Goal: Task Accomplishment & Management: Use online tool/utility

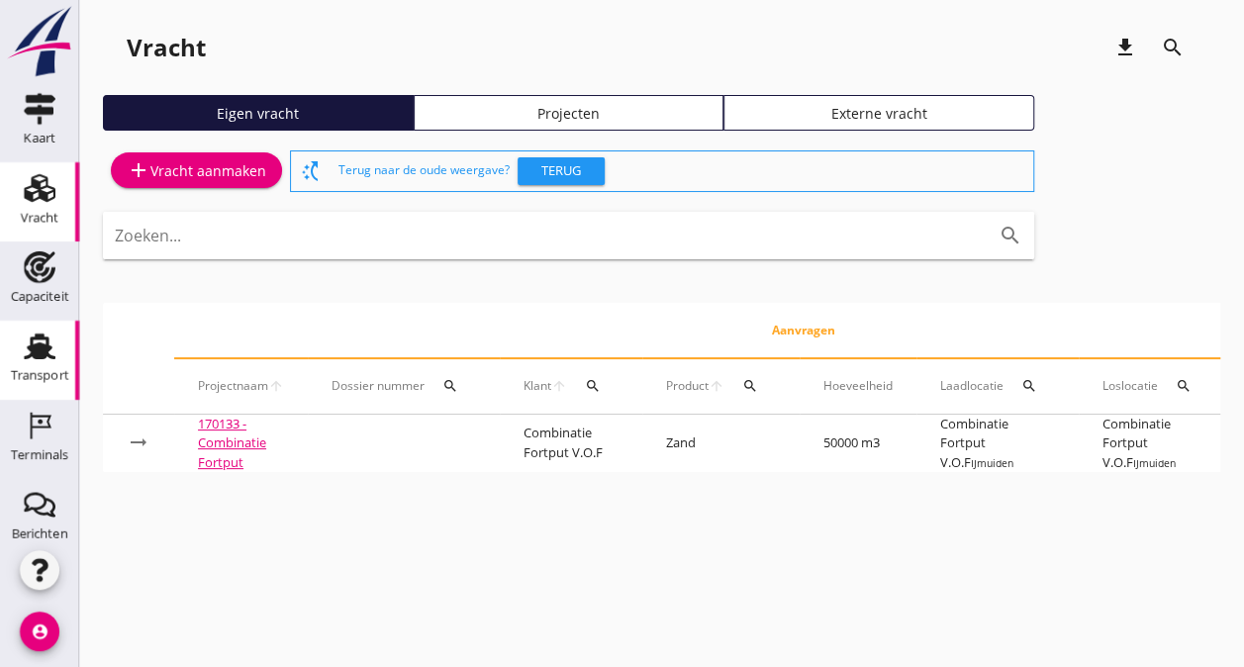
click at [32, 333] on icon "Transport" at bounding box center [40, 347] width 32 height 32
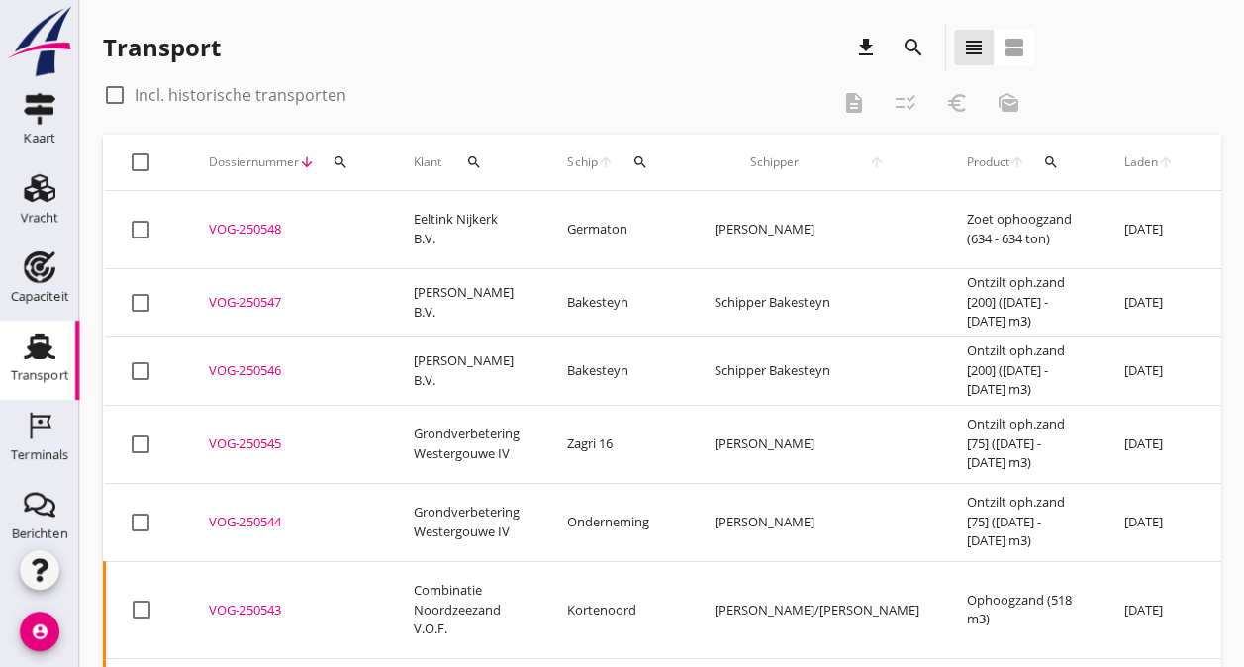
click at [918, 44] on icon "search" at bounding box center [914, 48] width 24 height 24
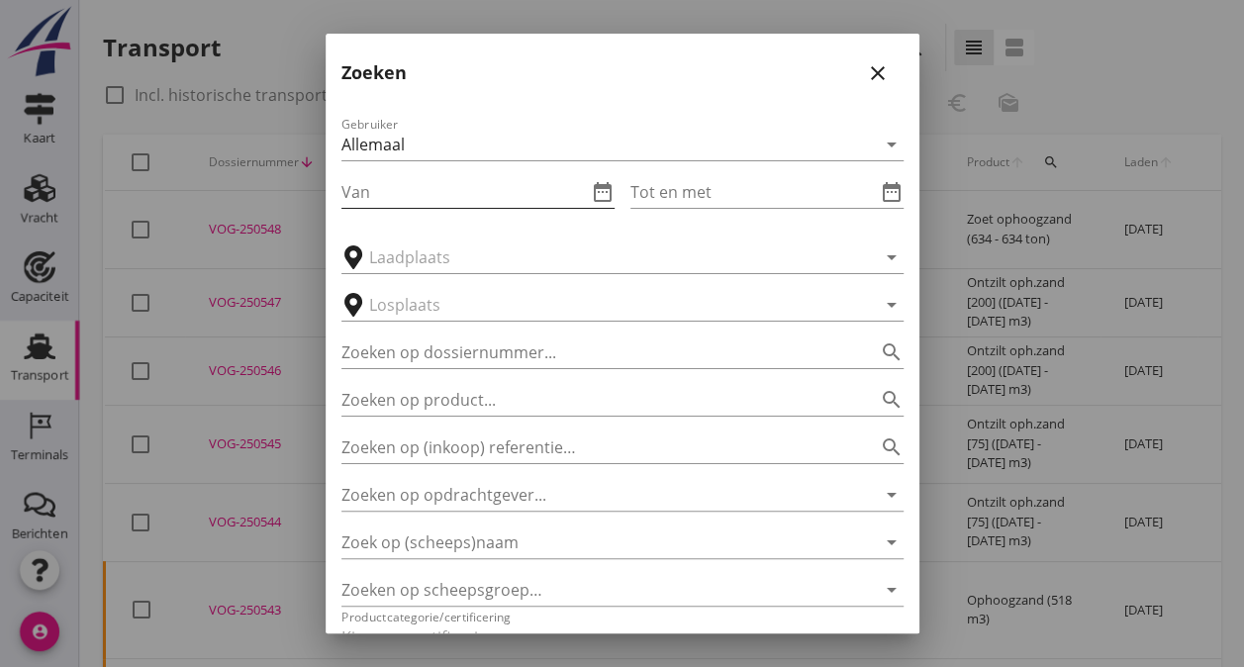
click at [399, 200] on input "Van" at bounding box center [463, 192] width 245 height 32
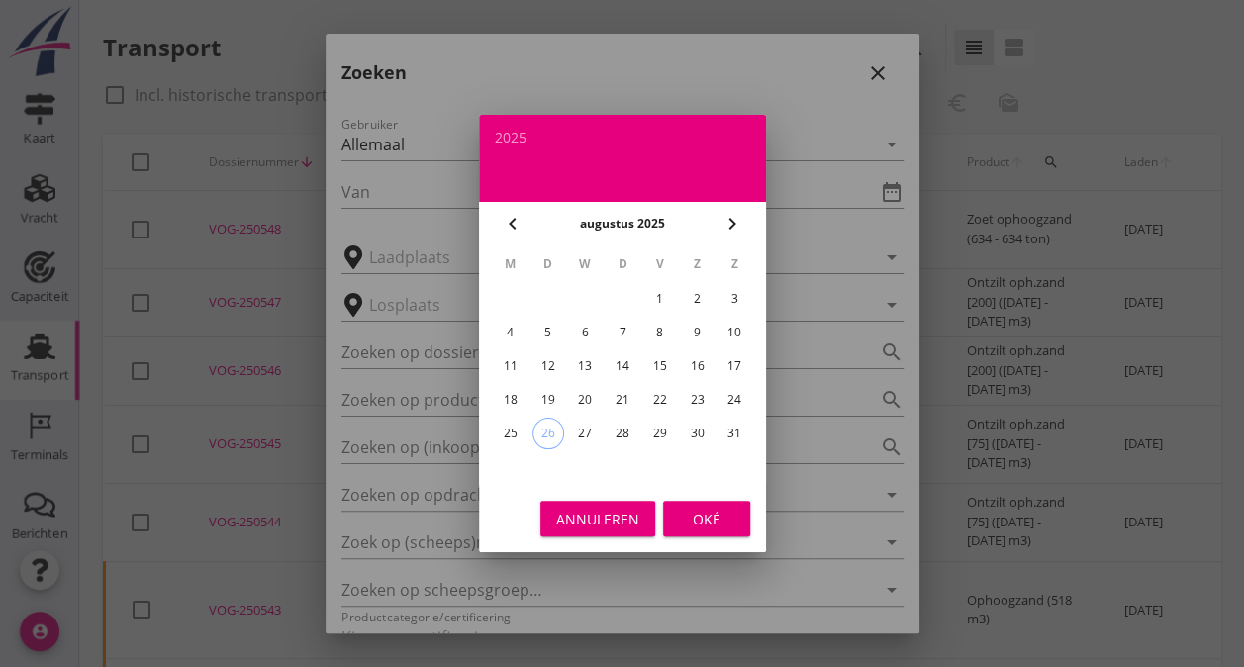
click at [518, 404] on div "18" at bounding box center [510, 400] width 32 height 32
type input "[DATE]"
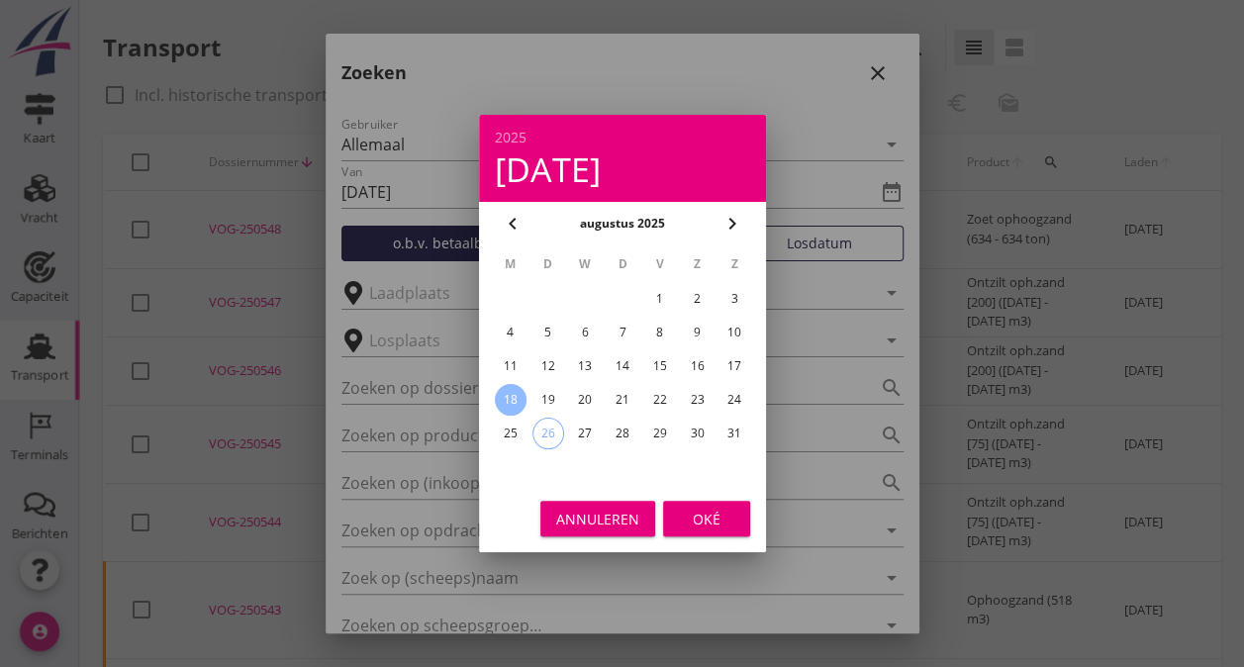
click at [703, 518] on div "Oké" at bounding box center [706, 519] width 55 height 21
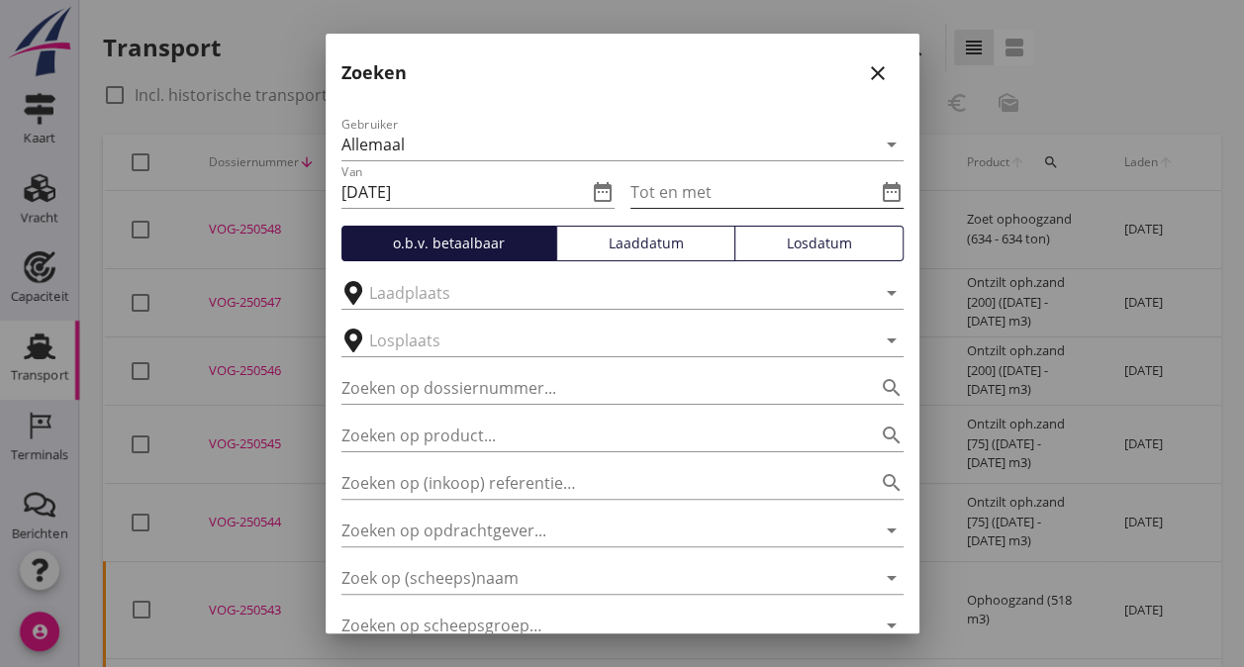
click at [712, 196] on input "Tot en met" at bounding box center [752, 192] width 245 height 32
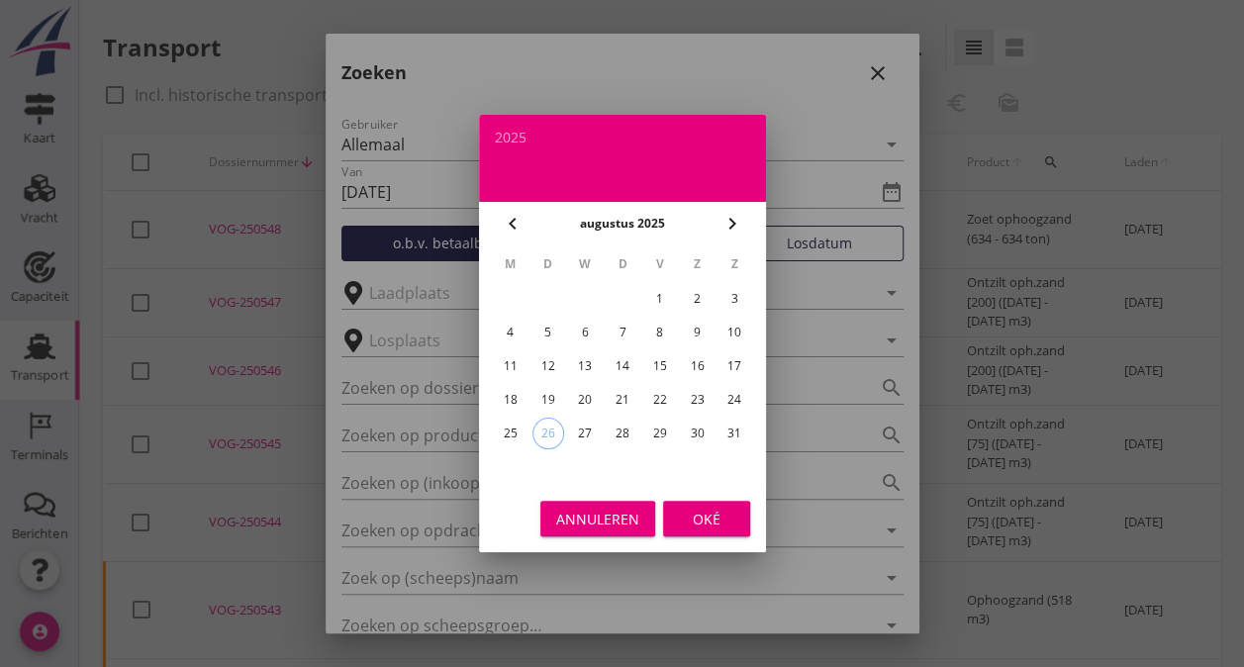
click at [701, 402] on div "23" at bounding box center [697, 400] width 32 height 32
type input "[DATE]"
click at [703, 519] on div "Oké" at bounding box center [706, 519] width 55 height 21
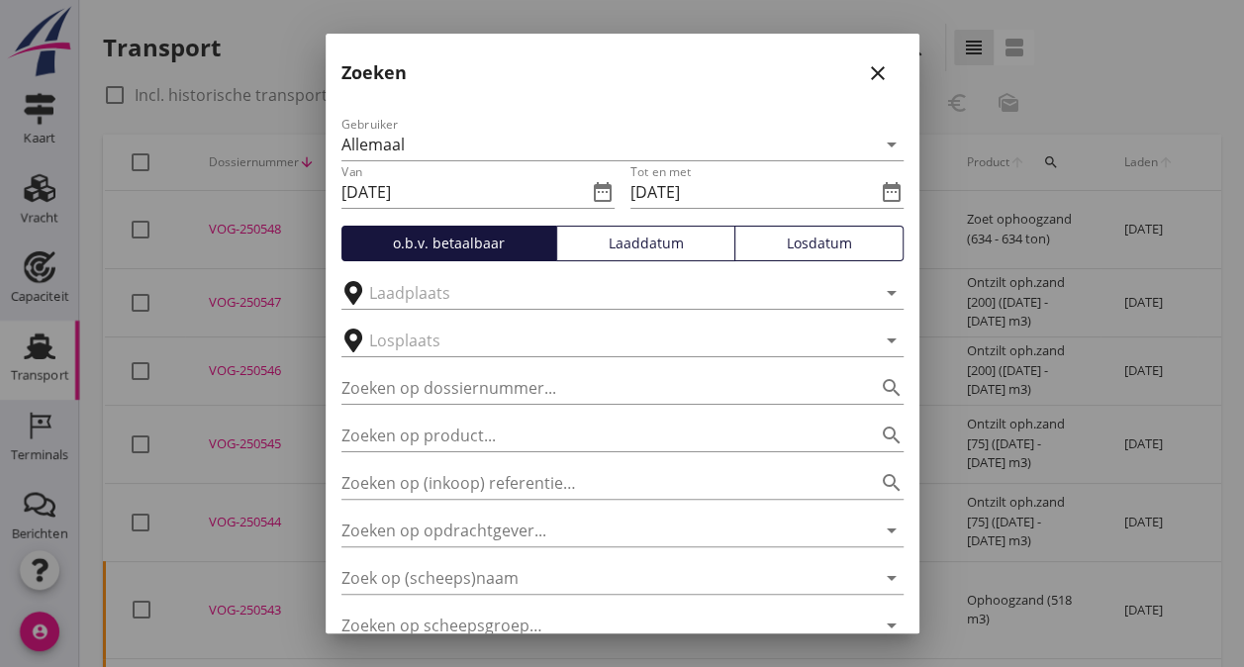
click at [639, 243] on div "Laaddatum" at bounding box center [645, 243] width 161 height 21
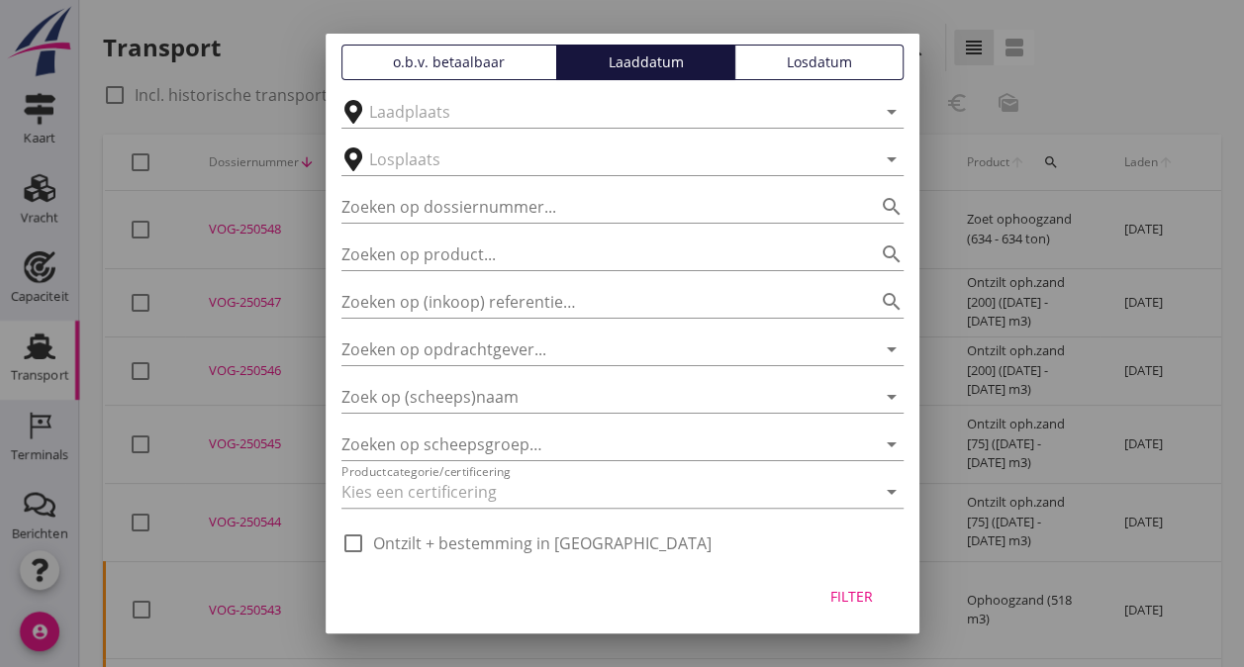
scroll to position [185, 0]
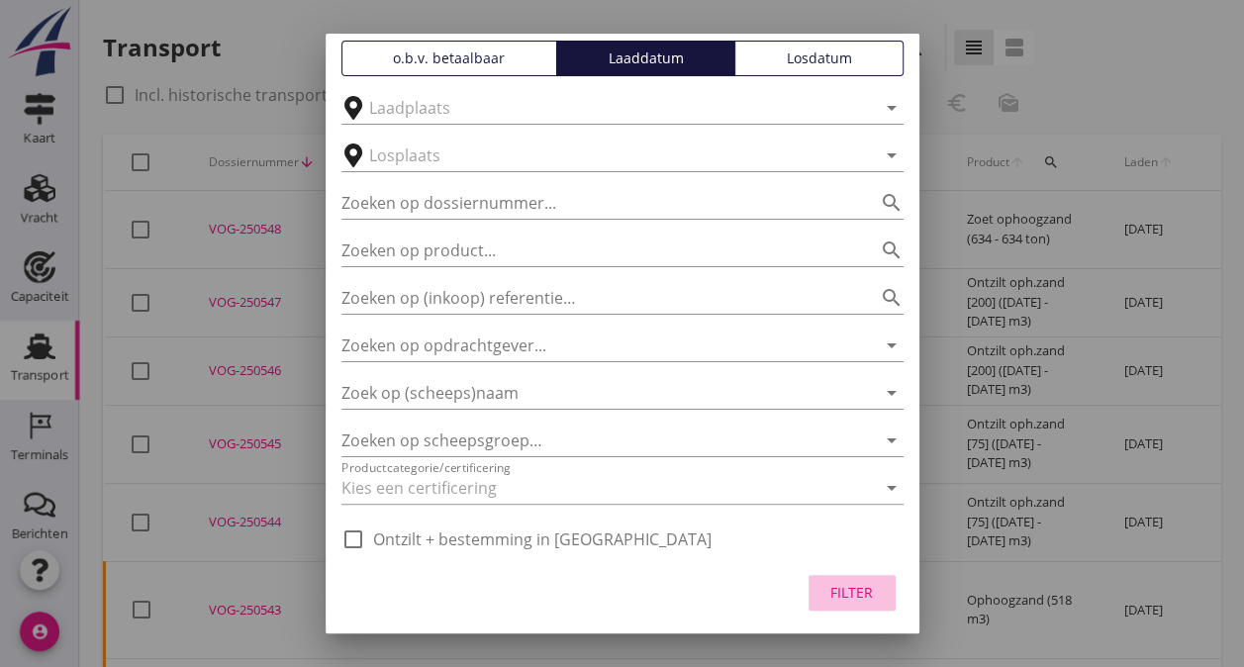
click at [843, 594] on div "Filter" at bounding box center [851, 592] width 55 height 21
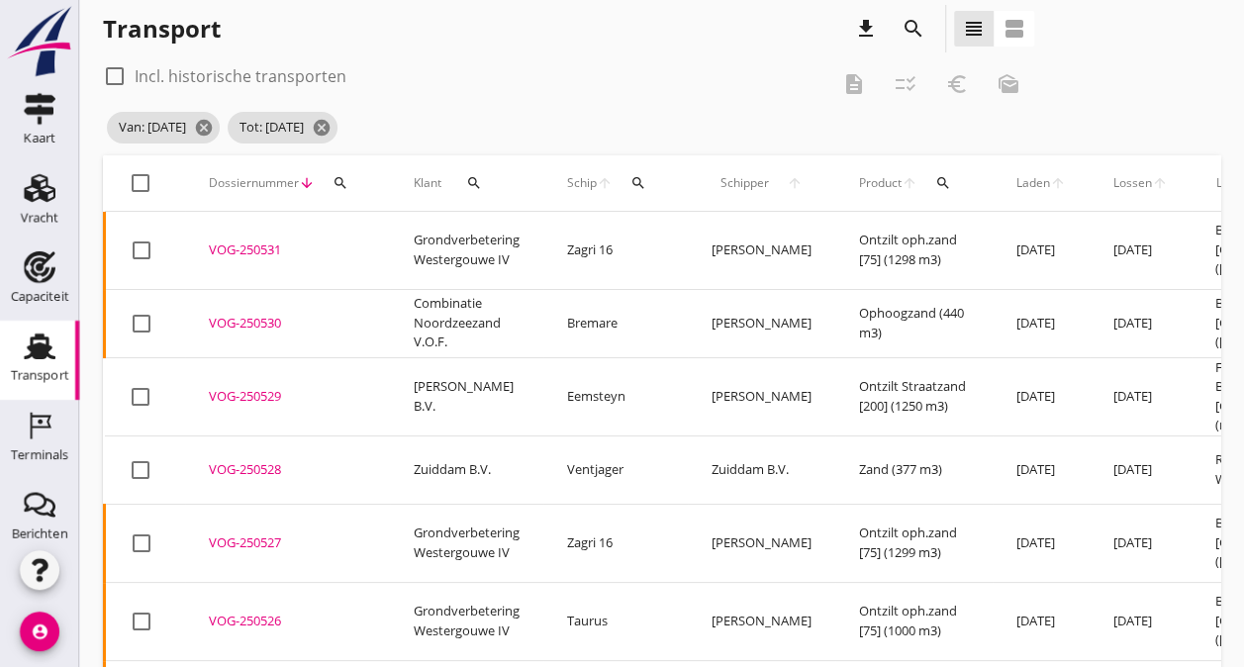
scroll to position [0, 0]
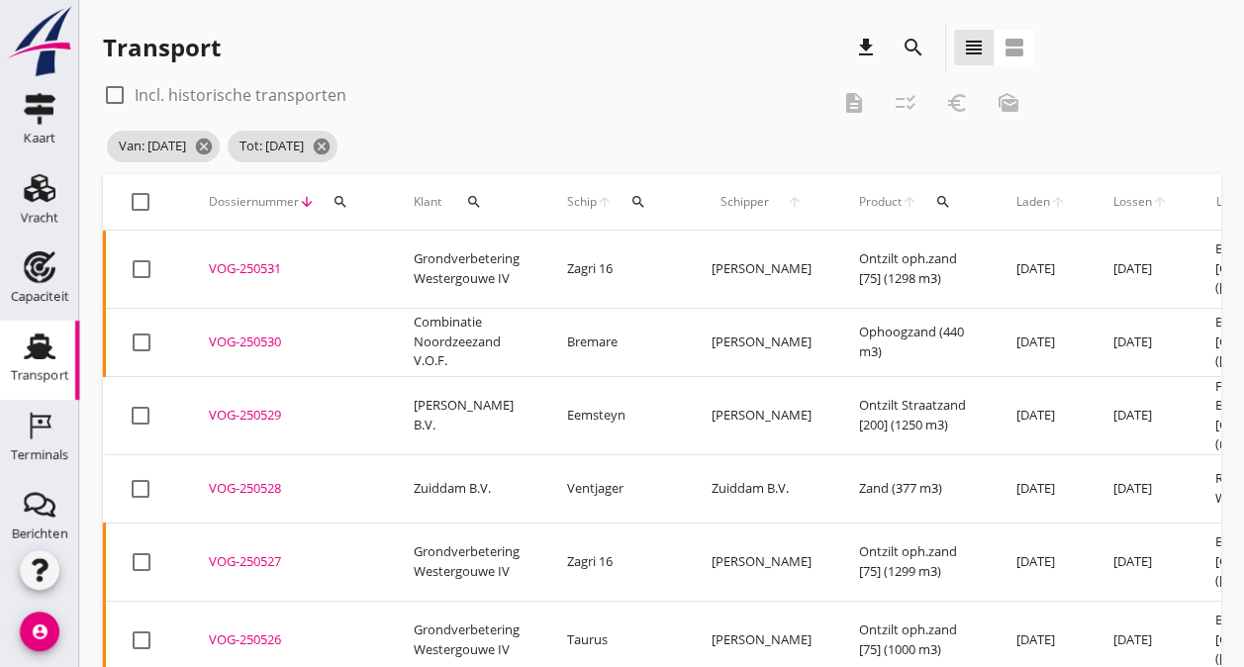
click at [1016, 205] on span "Laden" at bounding box center [1033, 202] width 34 height 18
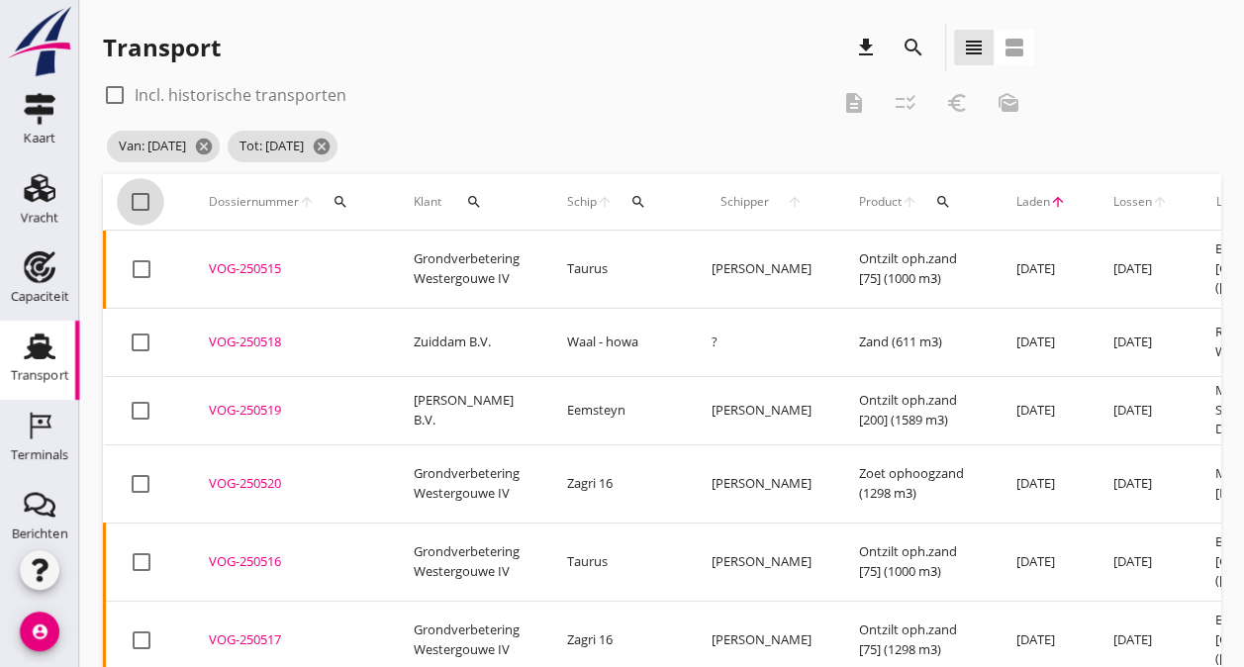
click at [147, 206] on div at bounding box center [141, 202] width 34 height 34
checkbox input "true"
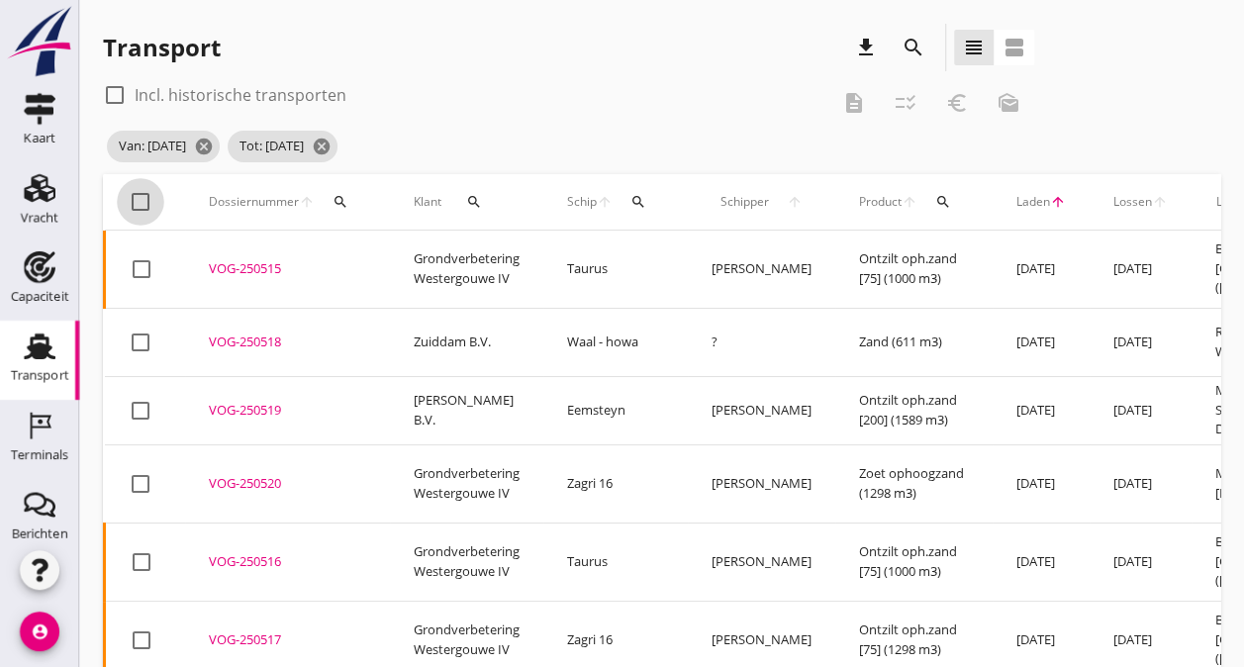
checkbox input "true"
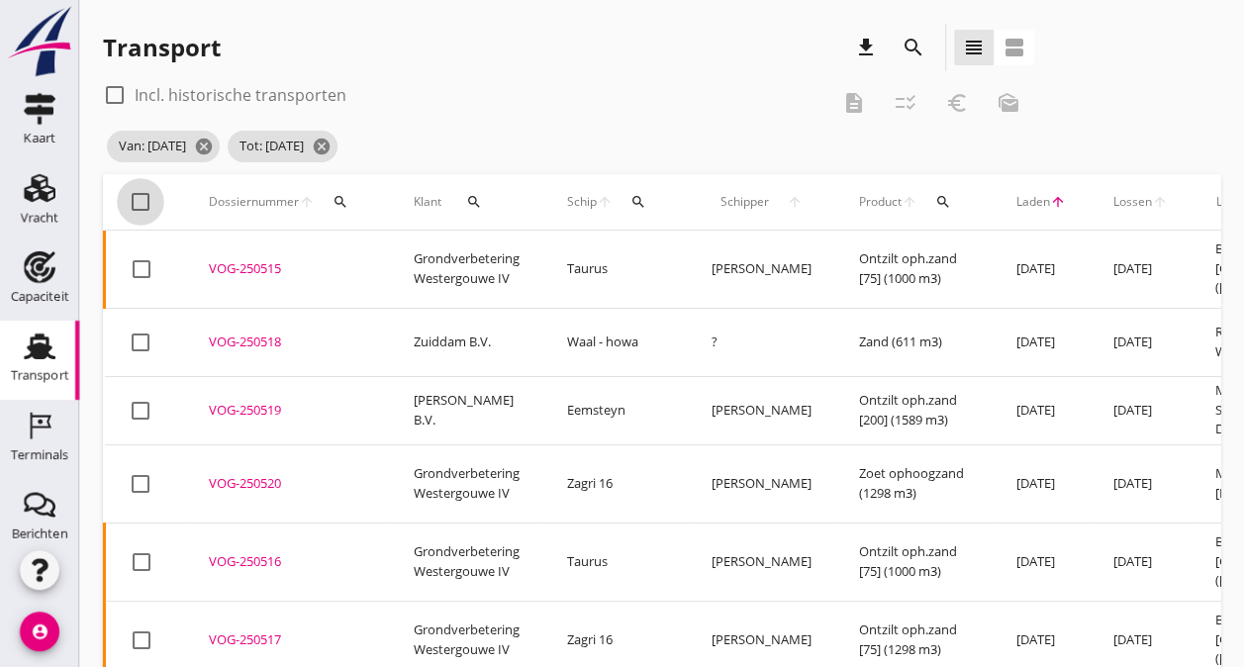
checkbox input "true"
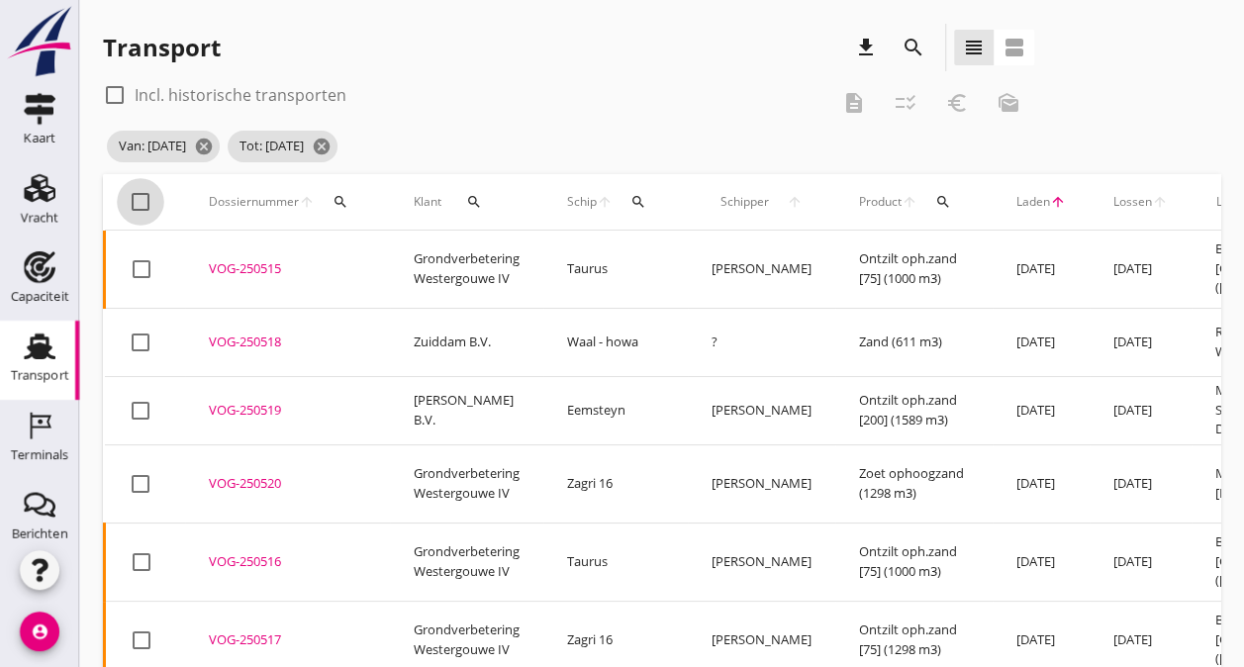
checkbox input "true"
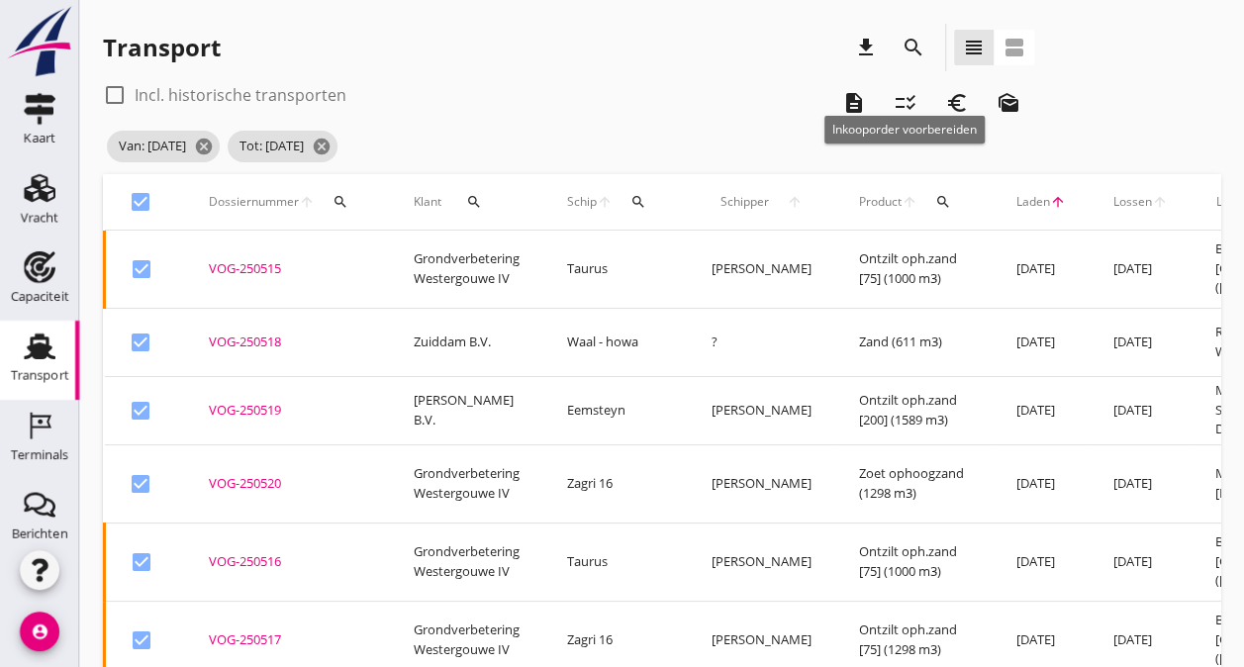
click at [906, 111] on icon "checklist_rtl" at bounding box center [906, 103] width 24 height 24
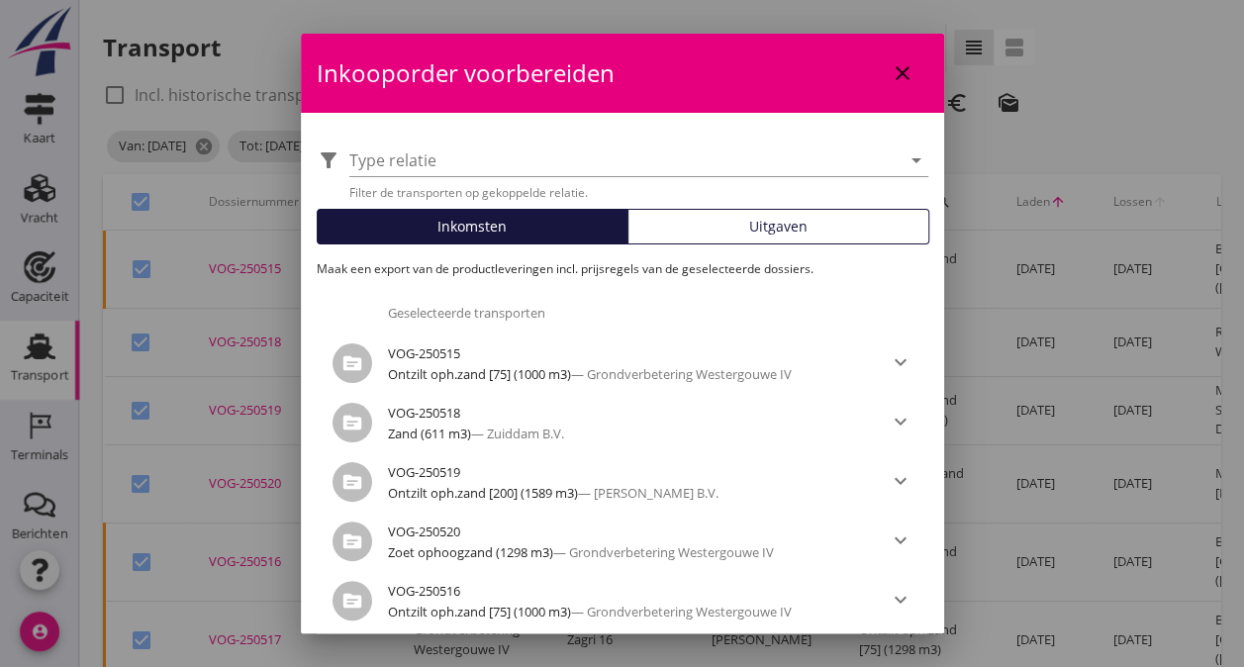
click at [749, 222] on span "Uitgaven" at bounding box center [778, 226] width 58 height 21
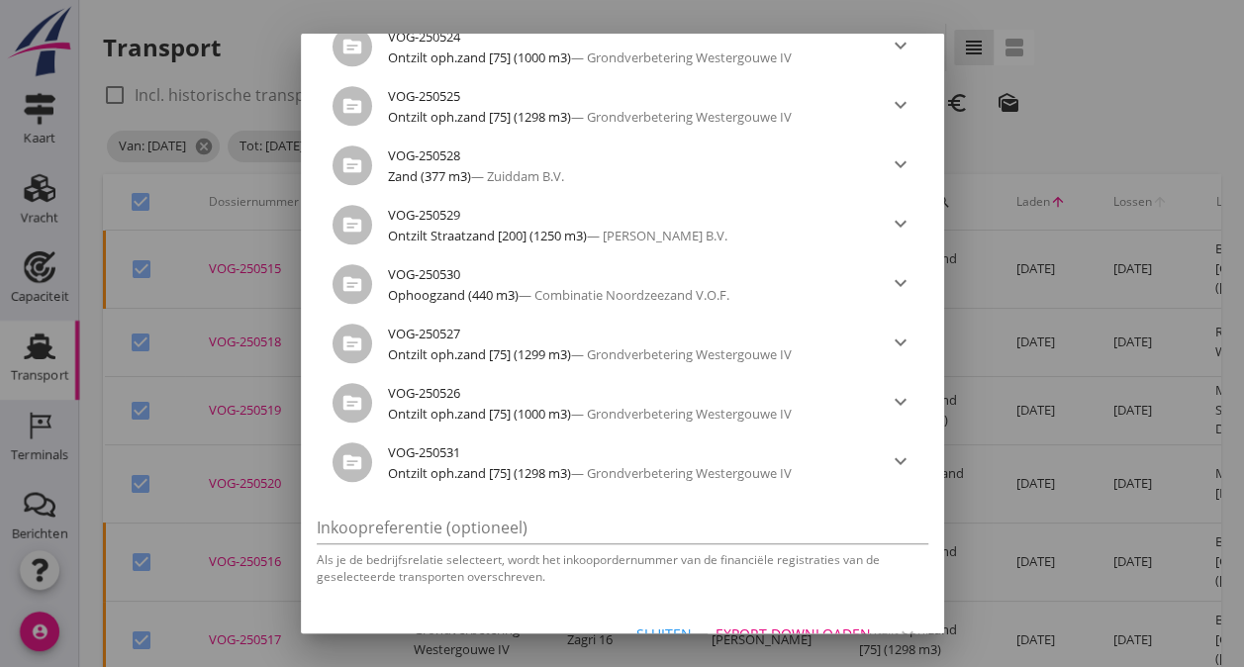
scroll to position [882, 0]
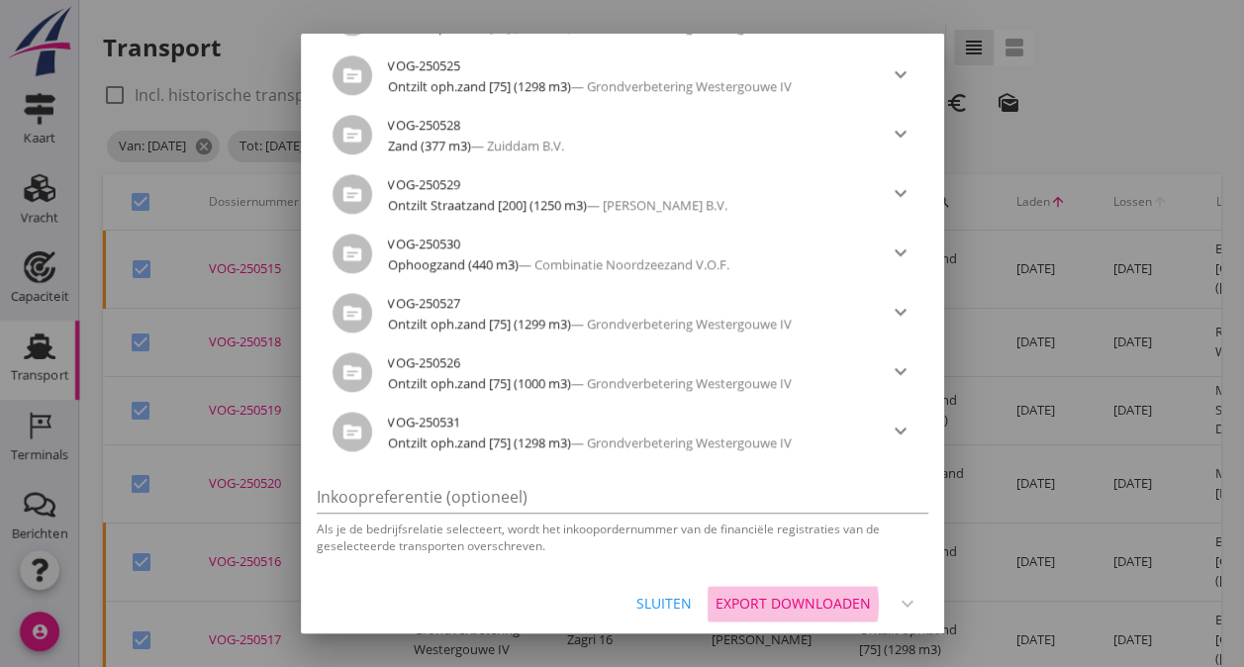
click at [762, 598] on div "Export downloaden" at bounding box center [793, 603] width 155 height 21
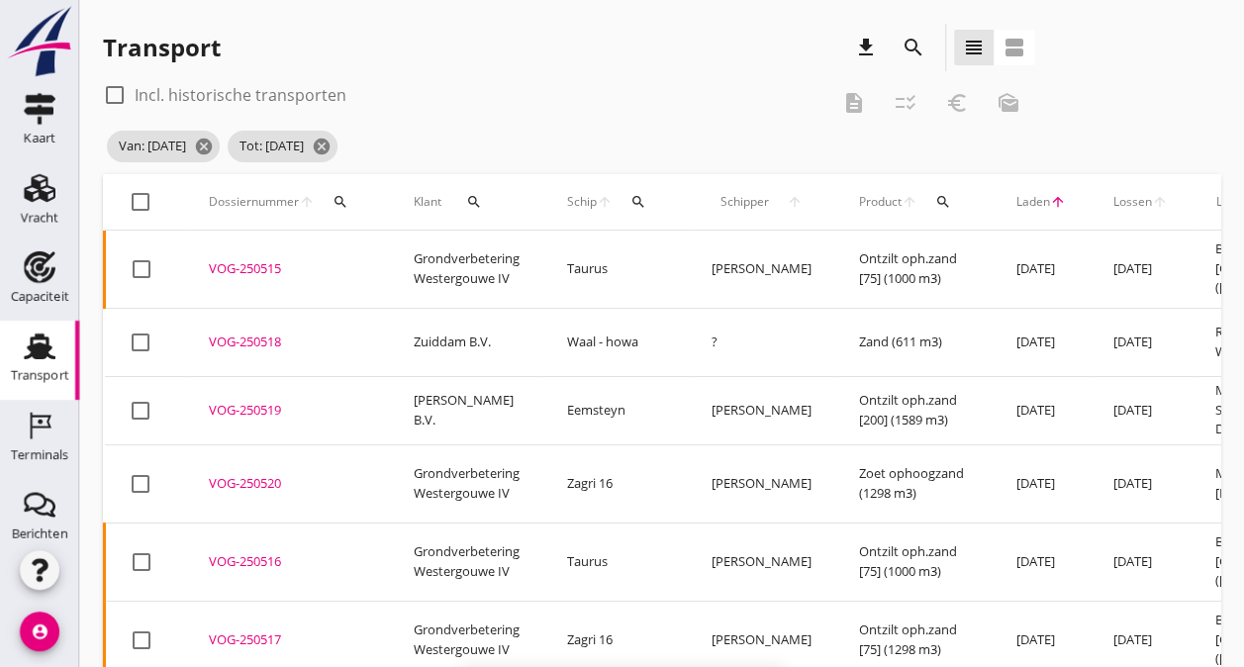
checkbox input "false"
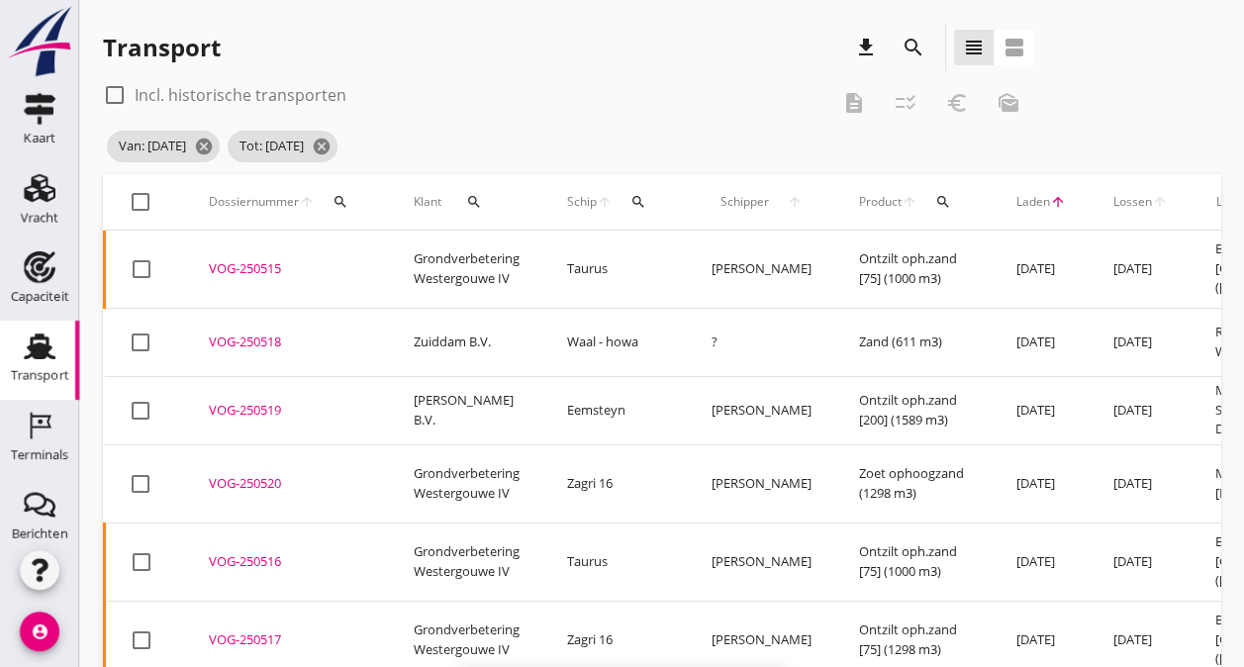
checkbox input "false"
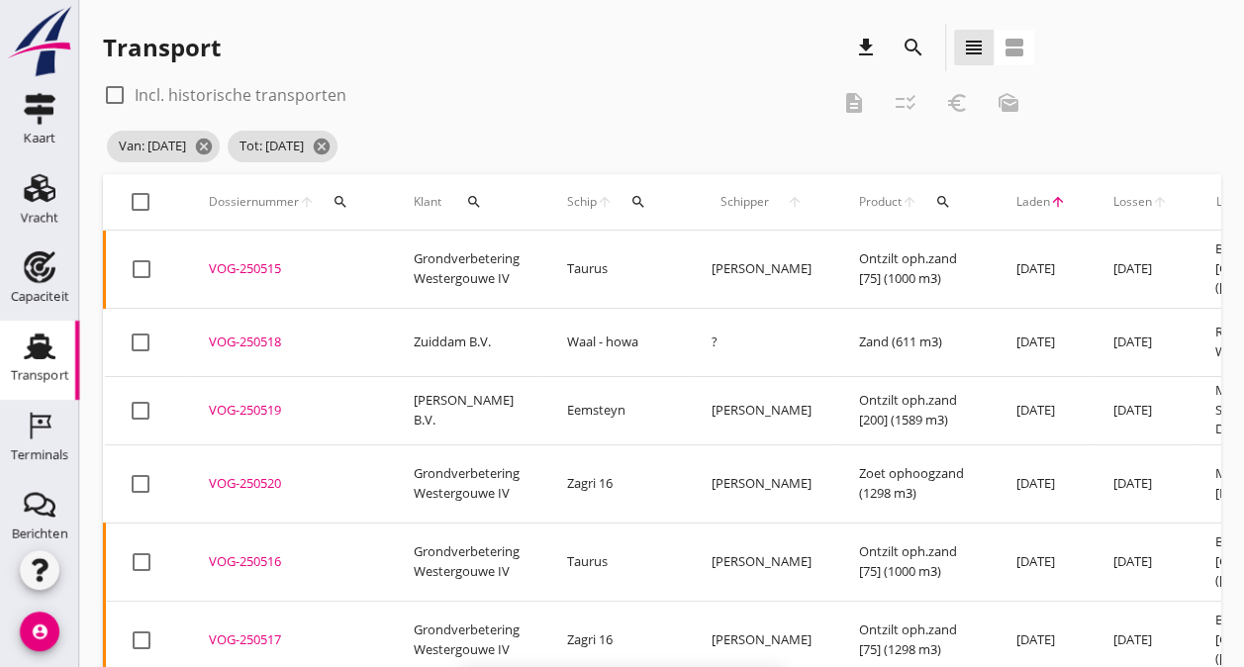
checkbox input "false"
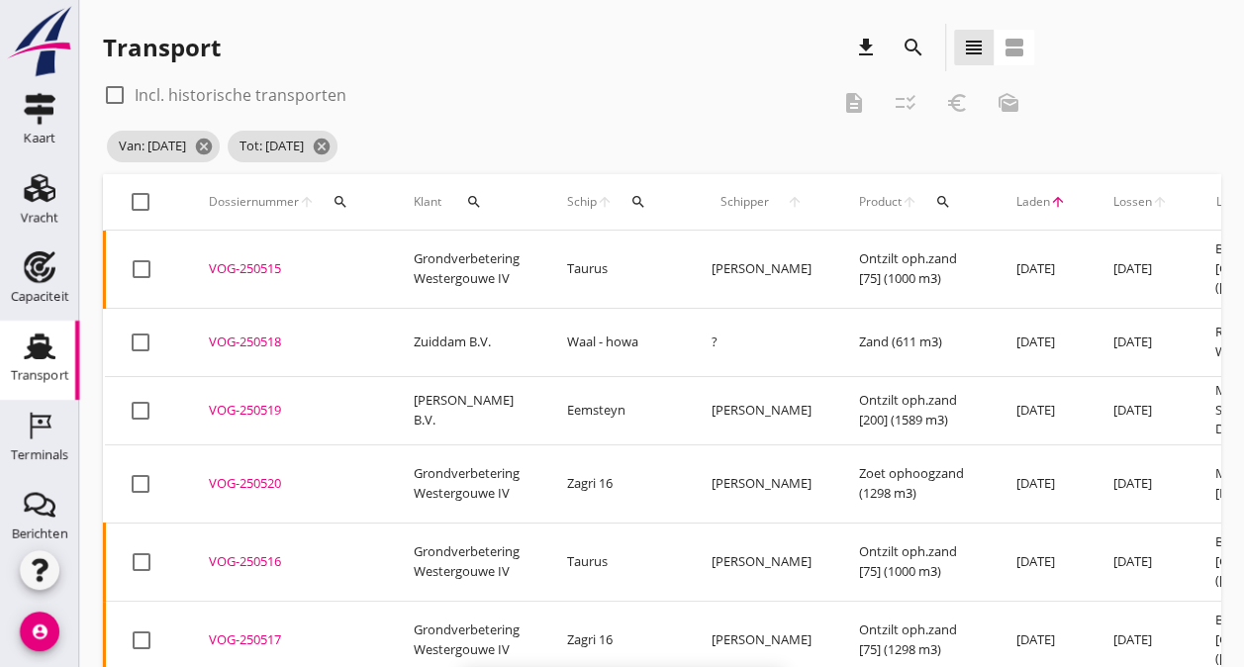
checkbox input "false"
